Goal: Transaction & Acquisition: Purchase product/service

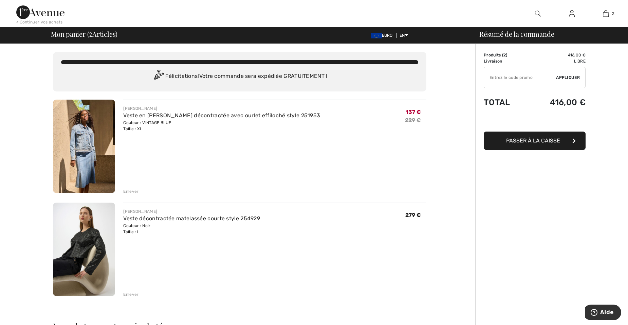
click at [528, 138] on span "Passer à la caisse" at bounding box center [533, 140] width 54 height 6
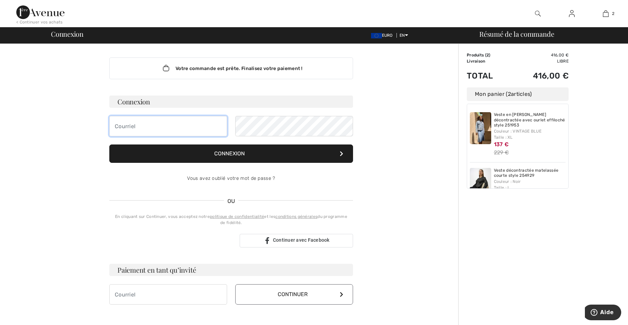
click at [158, 126] on input "email" at bounding box center [168, 126] width 118 height 20
type input "[EMAIL_ADDRESS][DOMAIN_NAME]"
click at [245, 150] on button "Connexion" at bounding box center [231, 153] width 244 height 18
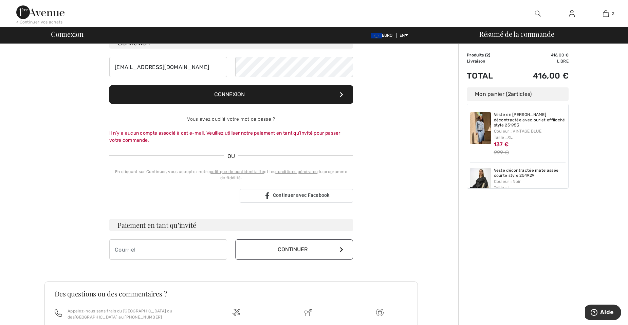
scroll to position [68, 0]
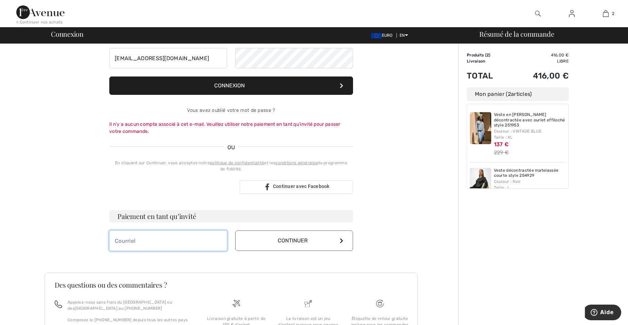
click at [154, 237] on input "email" at bounding box center [168, 240] width 118 height 20
type input "info@haslouin.fr"
click at [295, 238] on font "Continuer" at bounding box center [293, 240] width 30 height 6
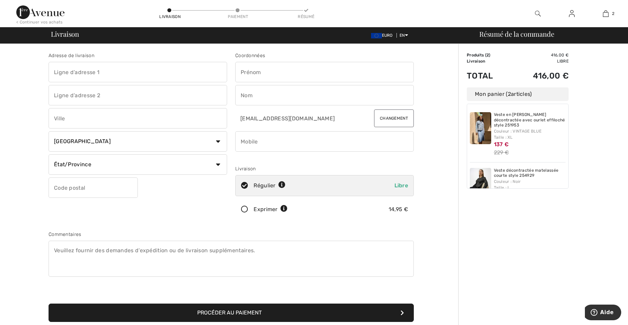
click at [296, 71] on input "text" at bounding box center [324, 72] width 179 height 20
type input "Chantal"
type input "2 rue de la gare des marchandises"
type input "PUISEAUX"
select select "FR"
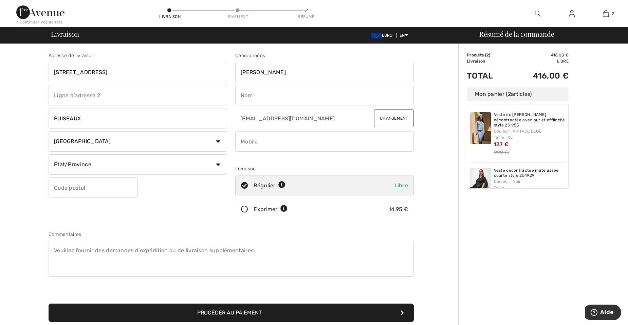
type input "45390"
type input "HASLOUIN"
click at [284, 145] on input "phone" at bounding box center [324, 141] width 179 height 20
type input "0"
type input "0608994084"
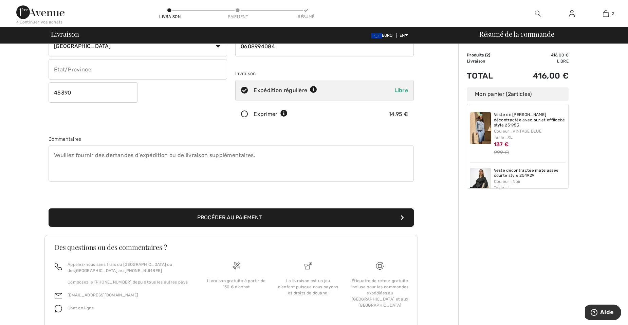
scroll to position [102, 0]
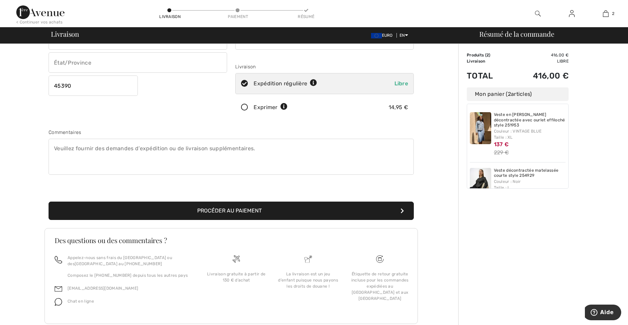
click at [236, 210] on font "Procéder au paiement" at bounding box center [229, 210] width 65 height 6
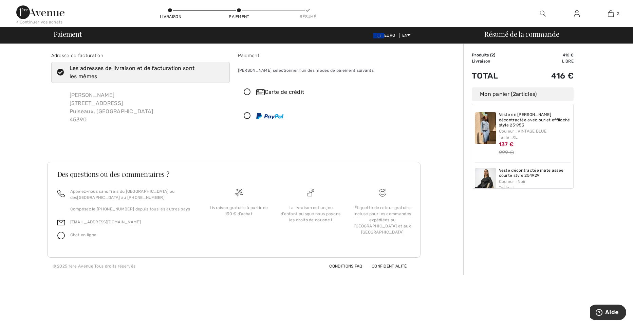
click at [249, 90] on icon at bounding box center [247, 92] width 18 height 7
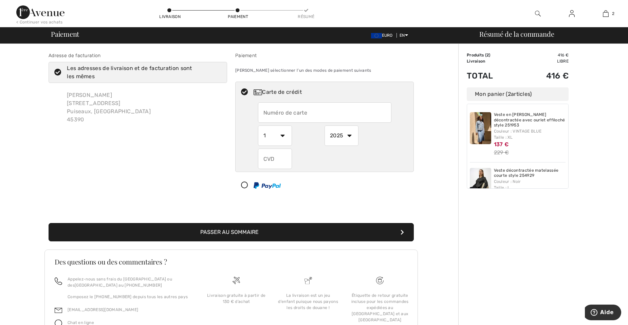
click at [304, 111] on input "text" at bounding box center [324, 112] width 133 height 20
type input "4974018517443830"
click at [284, 136] on select "1 2 3 4 5 6 7 8 9 10 11 12" at bounding box center [275, 135] width 34 height 20
select select "5"
click at [258, 125] on select "1 2 3 4 5 6 7 8 9 10 11 12" at bounding box center [275, 135] width 34 height 20
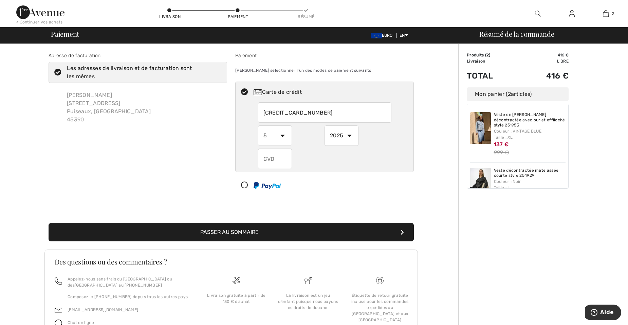
click at [351, 135] on select "2025 2026 2027 2028 2029 2030 2031 2032 2033 2034 2035" at bounding box center [342, 135] width 34 height 20
select select "2026"
click at [325, 125] on select "2025 2026 2027 2028 2029 2030 2031 2032 2033 2034 2035" at bounding box center [342, 135] width 34 height 20
click at [284, 161] on input "text" at bounding box center [275, 158] width 34 height 20
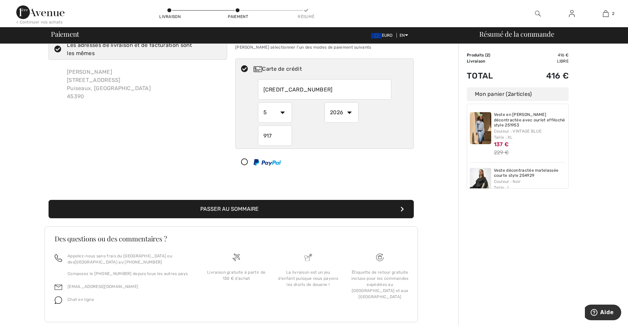
scroll to position [37, 0]
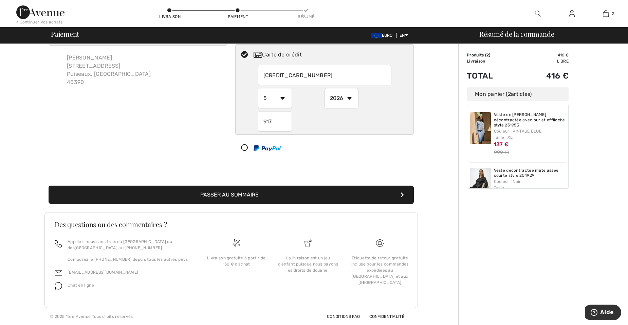
type input "917"
click at [238, 195] on font "Passer au sommaire" at bounding box center [229, 194] width 58 height 6
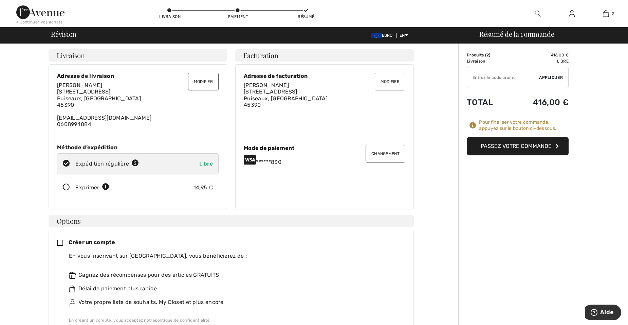
click at [517, 146] on font "Passez votre commande" at bounding box center [516, 146] width 71 height 6
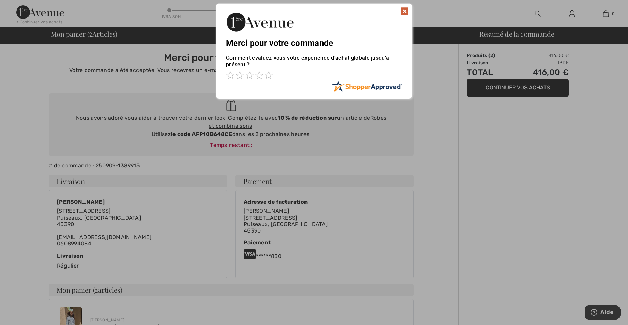
click at [406, 11] on img at bounding box center [405, 11] width 8 height 8
